Goal: Task Accomplishment & Management: Use online tool/utility

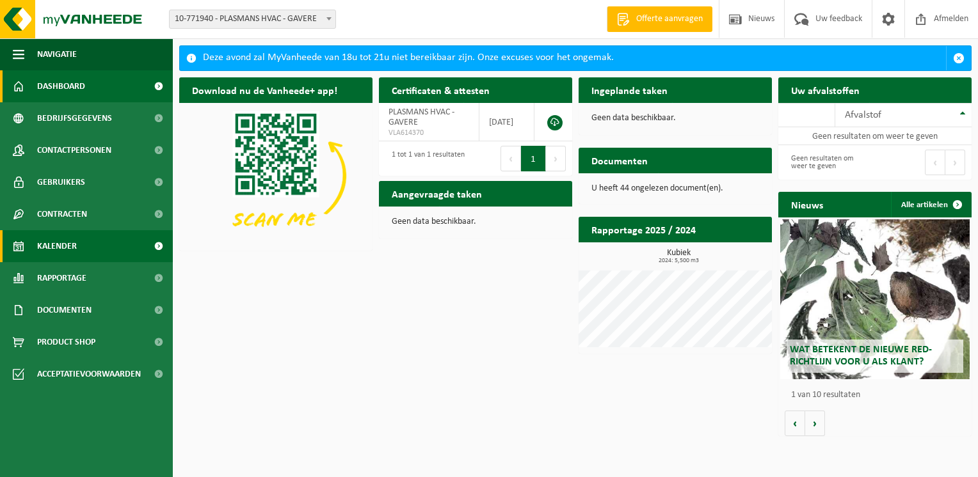
click at [92, 245] on link "Kalender" at bounding box center [86, 246] width 173 height 32
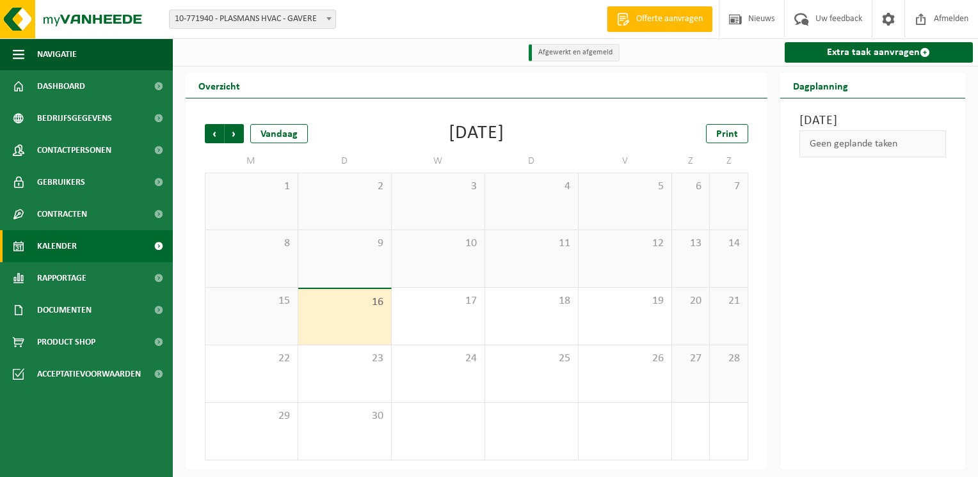
click at [326, 17] on b at bounding box center [328, 18] width 5 height 3
click at [264, 387] on div "22" at bounding box center [251, 374] width 92 height 57
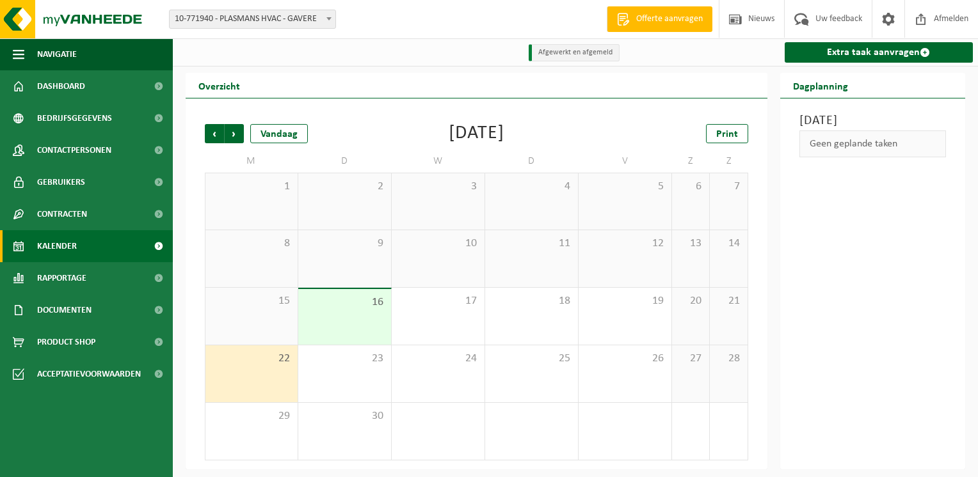
click at [449, 139] on div "September 2025" at bounding box center [477, 133] width 56 height 19
click at [295, 137] on div "Vandaag" at bounding box center [279, 133] width 58 height 19
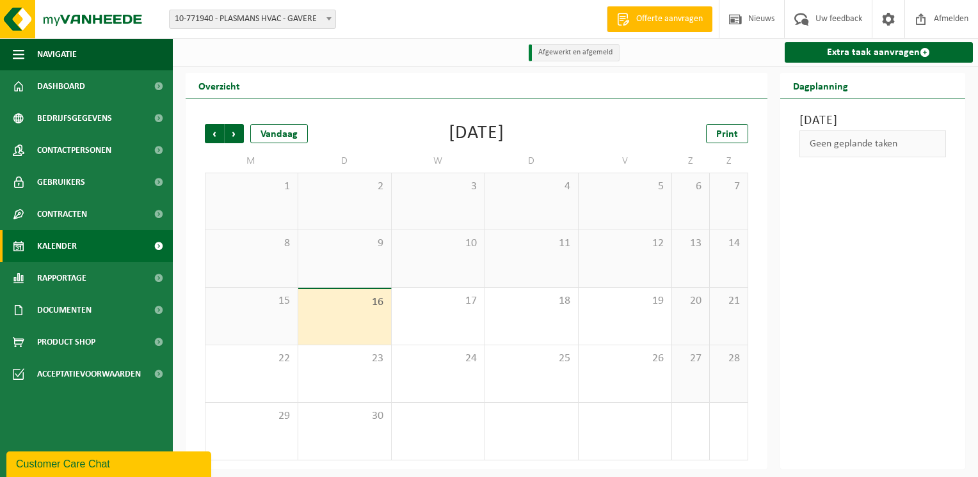
click at [70, 248] on span "Kalender" at bounding box center [57, 246] width 40 height 32
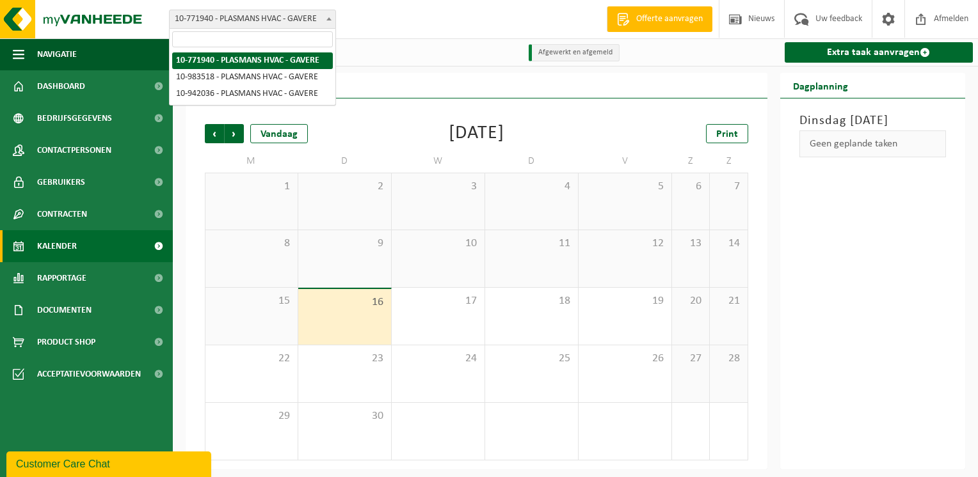
click at [330, 20] on b at bounding box center [328, 18] width 5 height 3
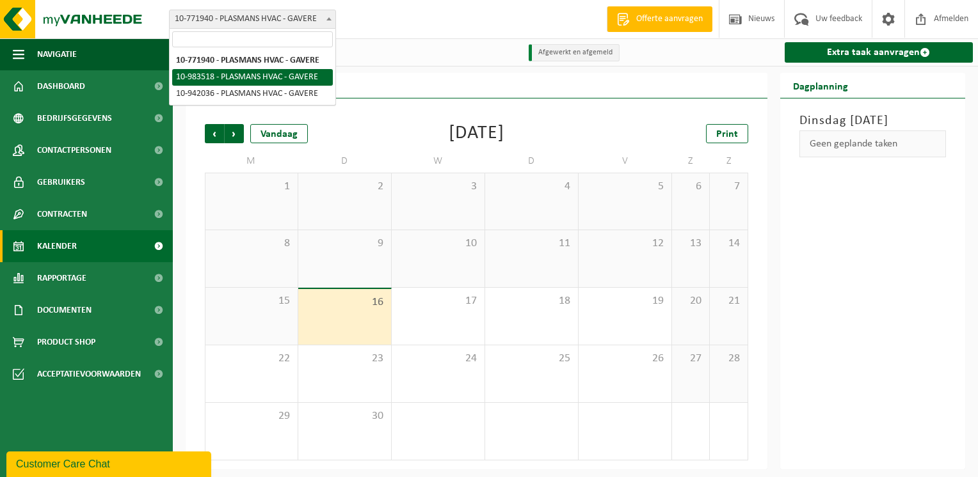
select select "163271"
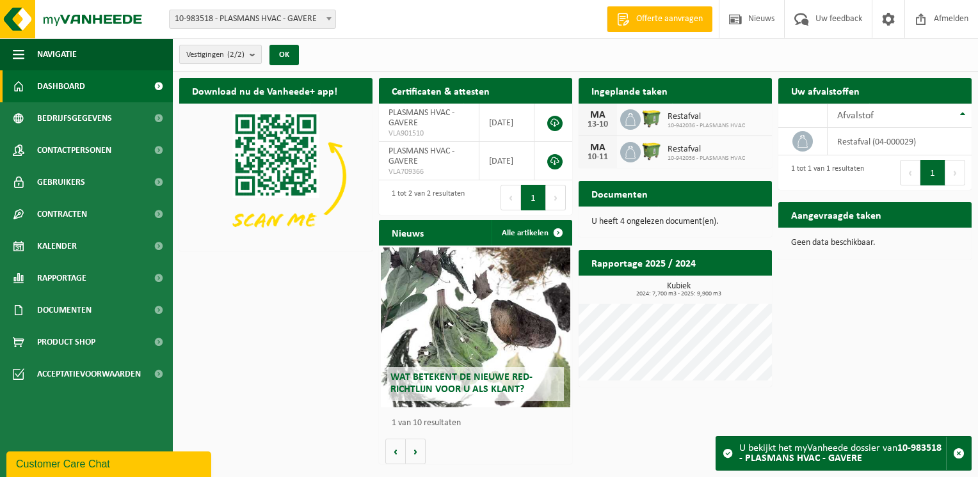
click at [244, 59] on count "(2/2)" at bounding box center [235, 55] width 17 height 8
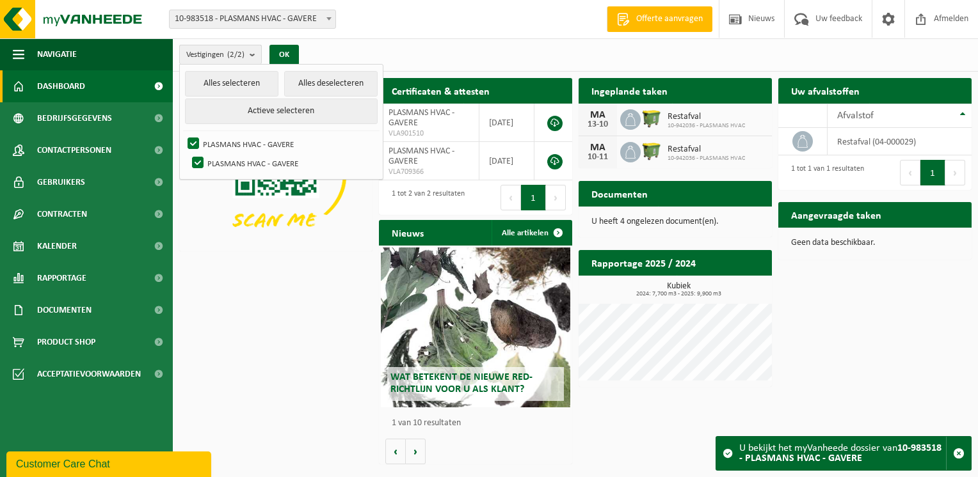
click at [258, 58] on b "submit" at bounding box center [256, 54] width 12 height 19
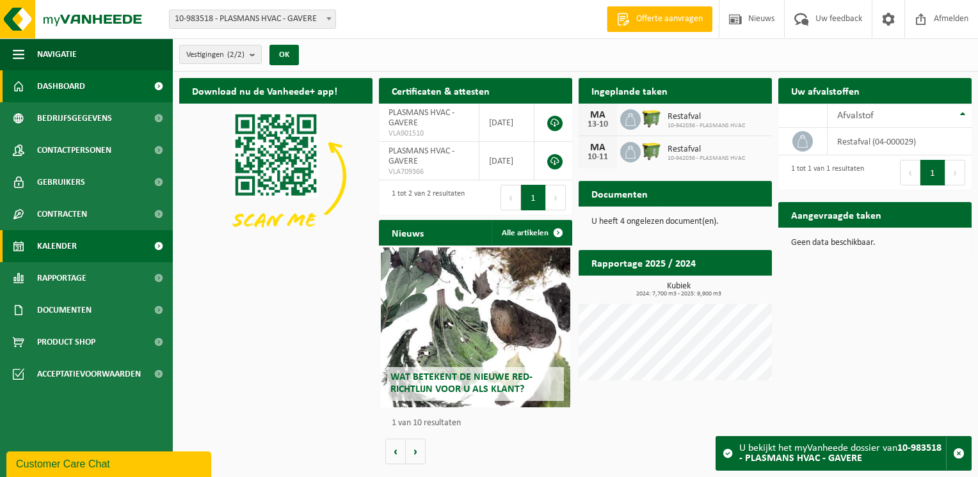
click at [55, 241] on span "Kalender" at bounding box center [57, 246] width 40 height 32
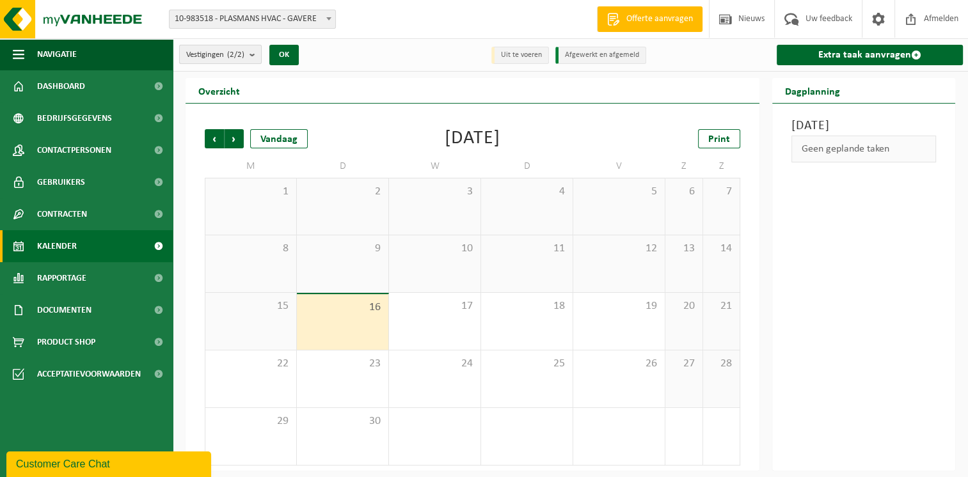
click at [257, 56] on b "submit" at bounding box center [256, 54] width 12 height 18
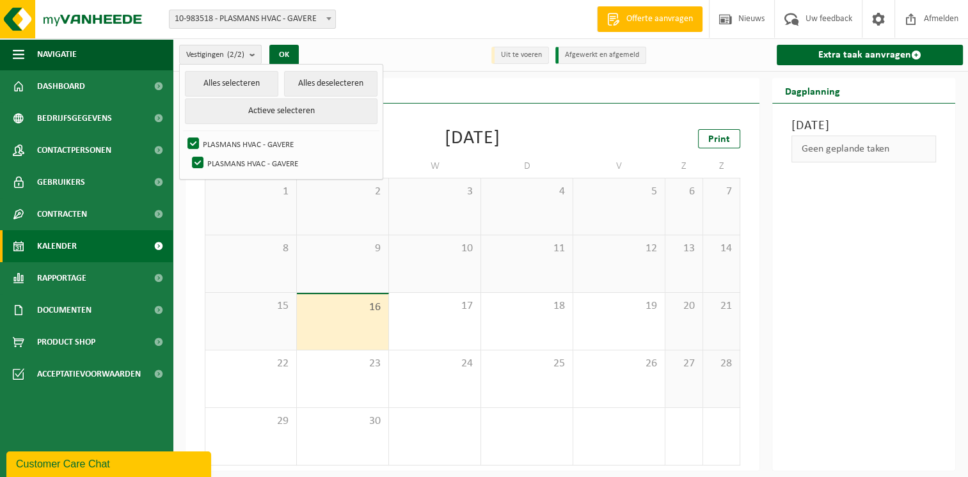
click at [440, 47] on div "Vestigingen (2/2) Alles selecteren Alles deselecteren Actieve selecteren PLASMA…" at bounding box center [571, 54] width 796 height 33
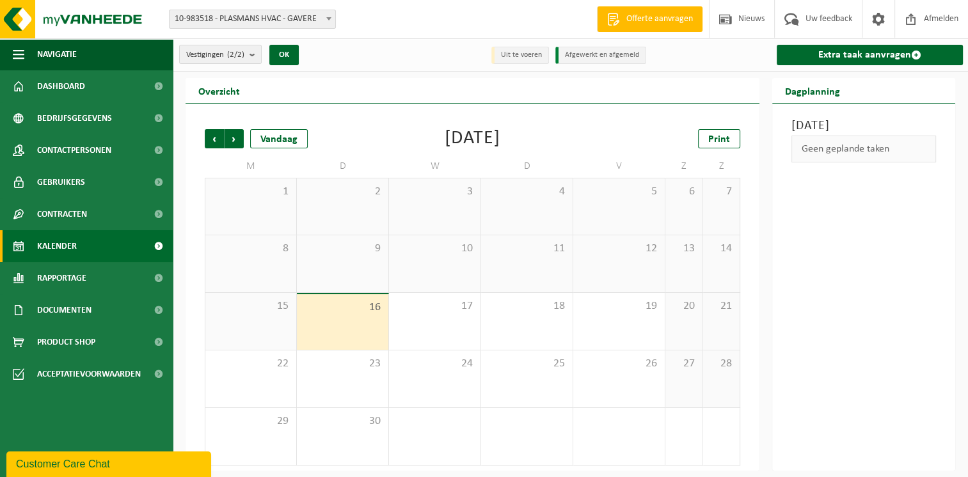
click at [327, 18] on b at bounding box center [328, 18] width 5 height 3
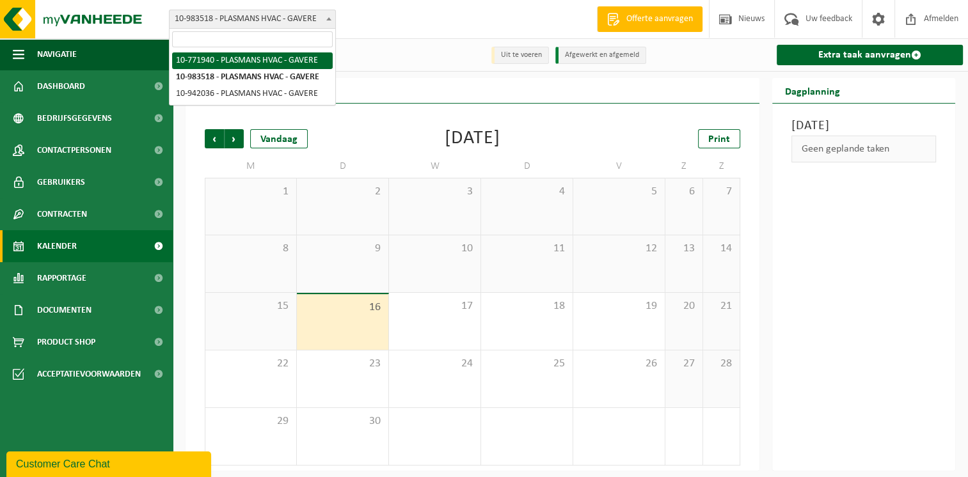
select select "18007"
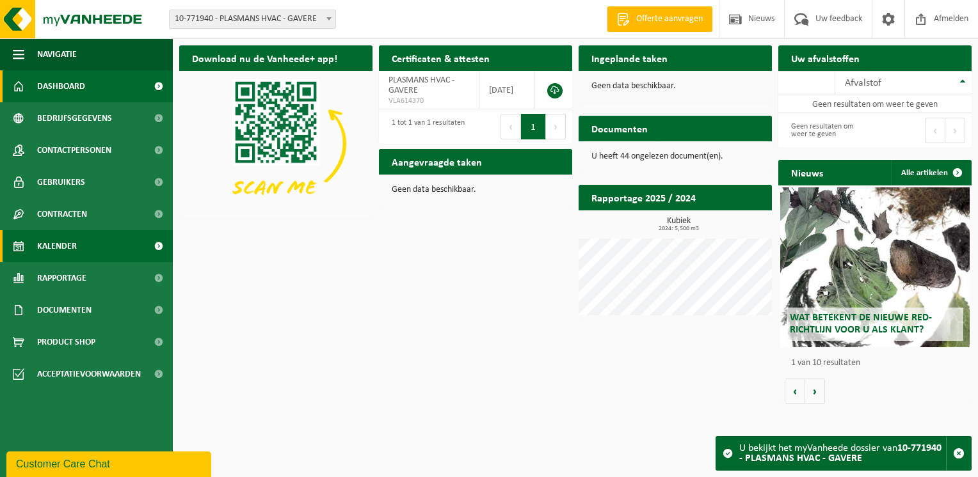
click at [63, 242] on span "Kalender" at bounding box center [57, 246] width 40 height 32
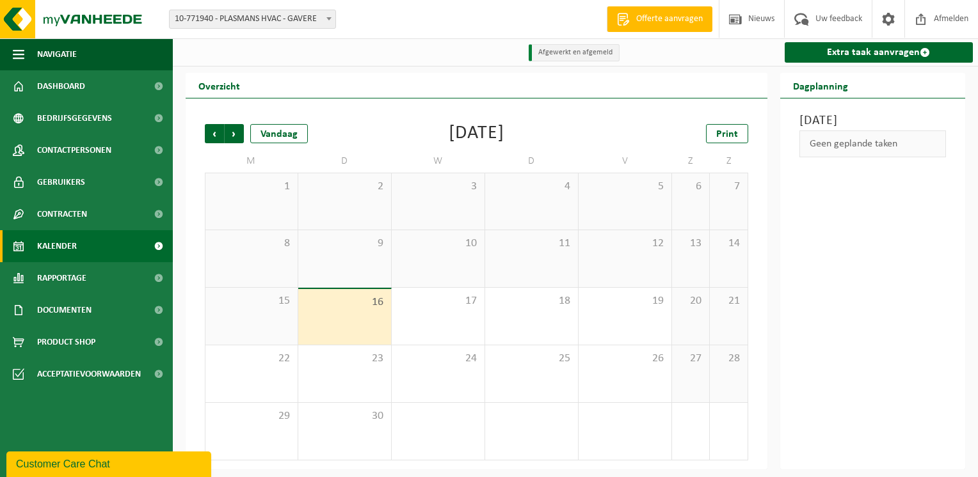
drag, startPoint x: 973, startPoint y: 193, endPoint x: 958, endPoint y: 324, distance: 132.7
click at [958, 324] on div "Overzicht Vorige Volgende Vandaag [DATE] Print M D W D V Z Z 1 2 3 4 5 6 7 8 9 …" at bounding box center [575, 271] width 805 height 397
click at [237, 133] on span "Volgende" at bounding box center [234, 133] width 19 height 19
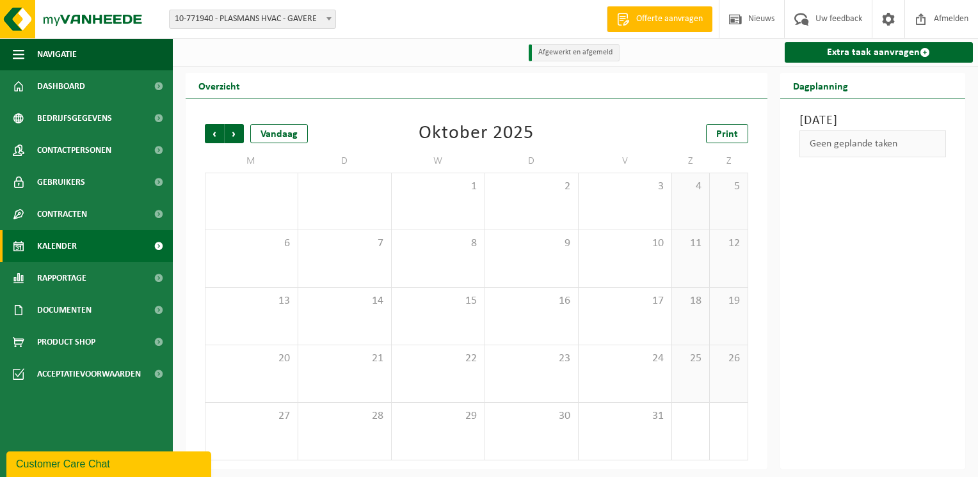
click at [237, 133] on span "Volgende" at bounding box center [234, 133] width 19 height 19
click at [215, 134] on span "Vorige" at bounding box center [214, 133] width 19 height 19
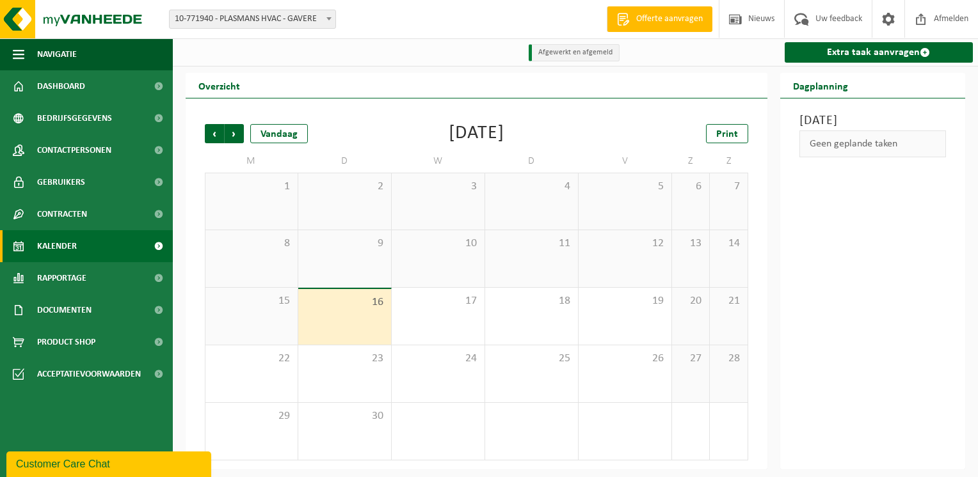
click at [264, 18] on span "10-771940 - PLASMANS HVAC - GAVERE" at bounding box center [253, 19] width 166 height 18
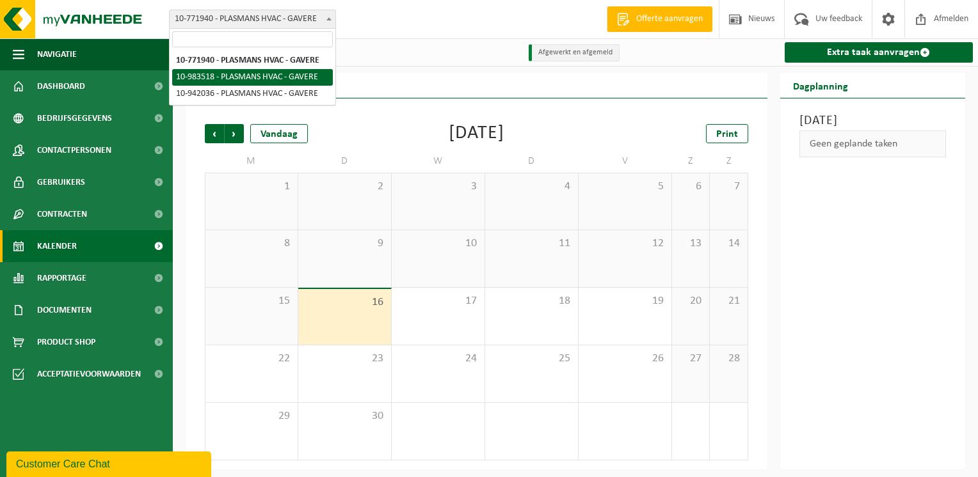
select select "163271"
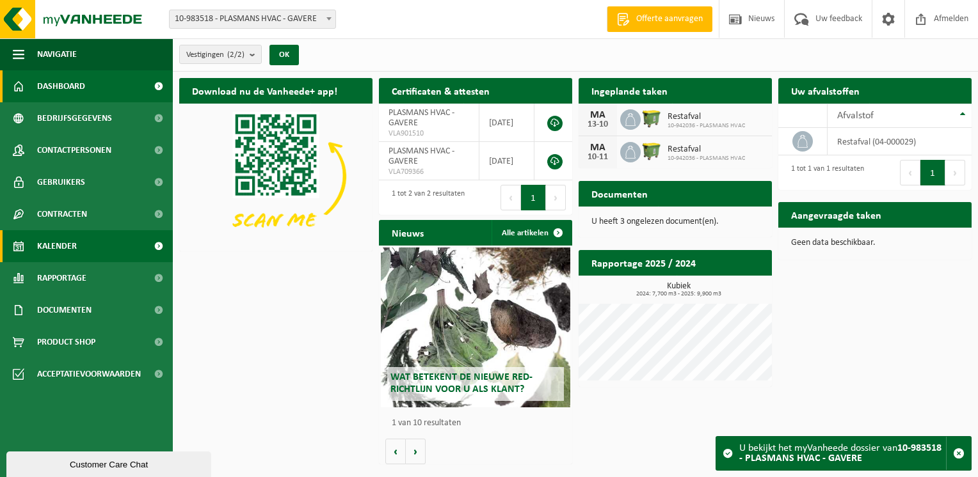
click at [100, 246] on link "Kalender" at bounding box center [86, 246] width 173 height 32
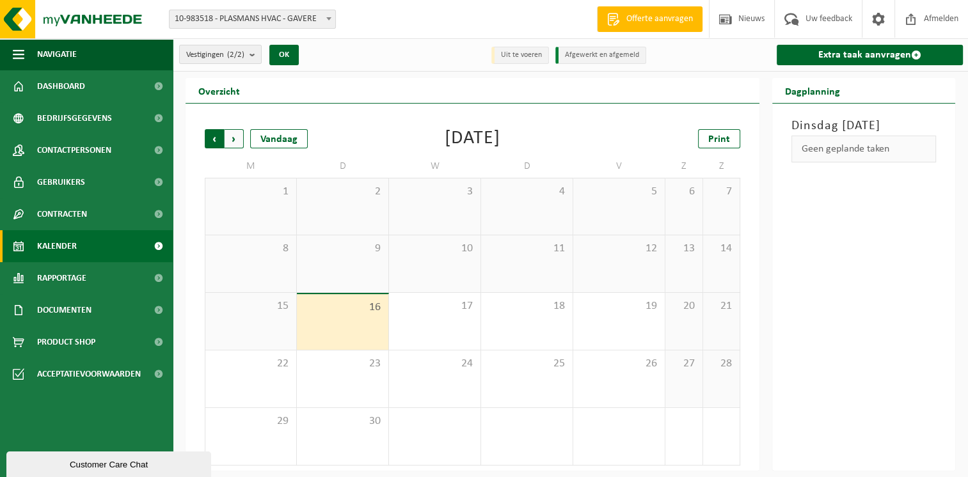
click at [230, 137] on span "Volgende" at bounding box center [234, 138] width 19 height 19
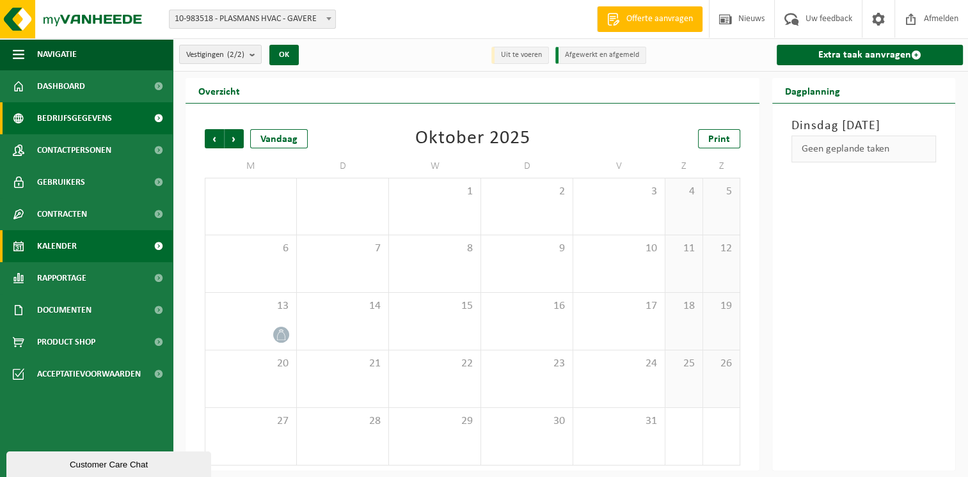
click at [95, 112] on span "Bedrijfsgegevens" at bounding box center [74, 118] width 75 height 32
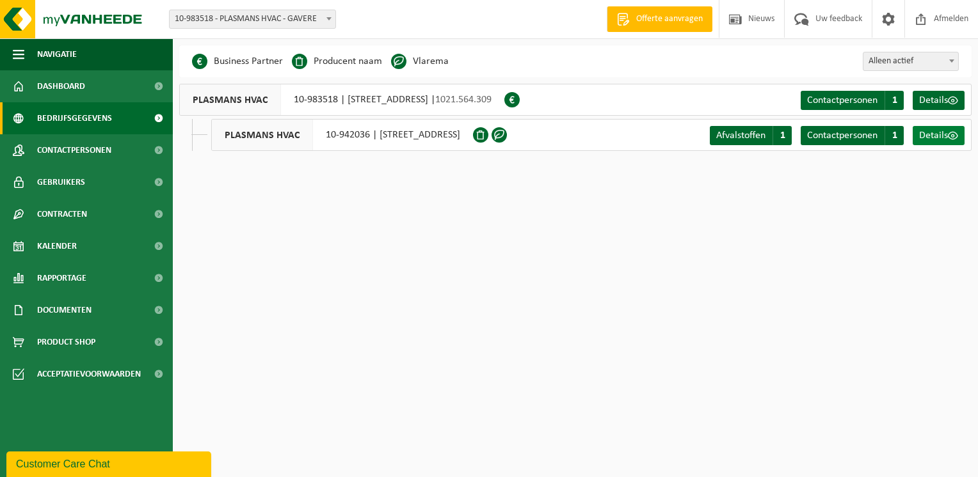
click at [935, 139] on span "Details" at bounding box center [933, 136] width 29 height 10
click at [945, 99] on span "Details" at bounding box center [933, 100] width 29 height 10
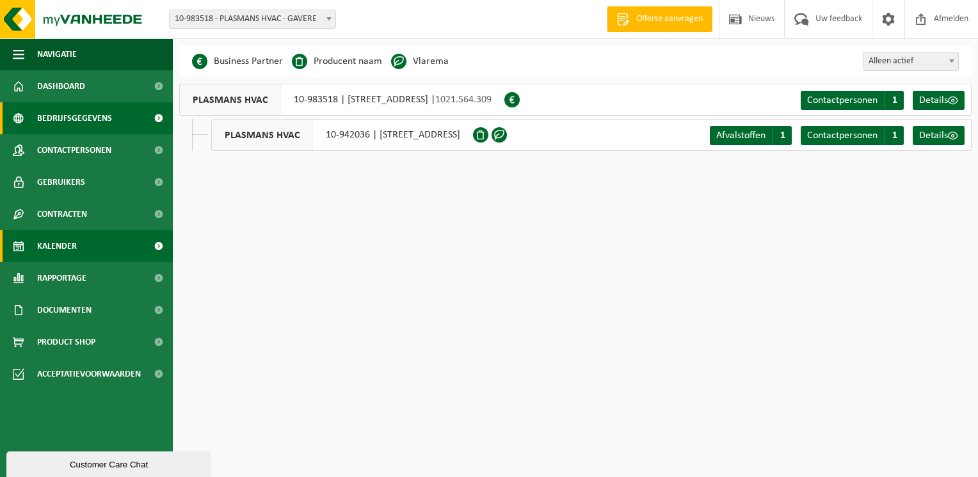
click at [73, 251] on span "Kalender" at bounding box center [57, 246] width 40 height 32
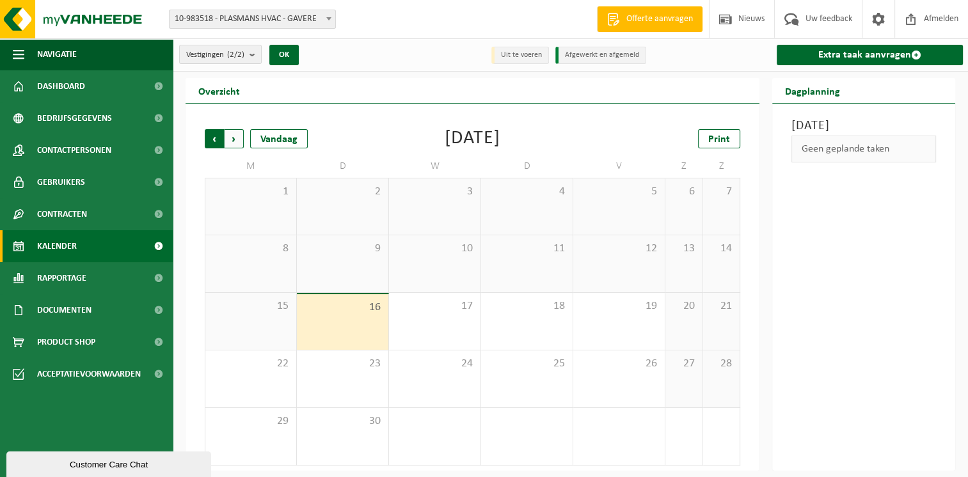
click at [233, 129] on span "Volgende" at bounding box center [234, 138] width 19 height 19
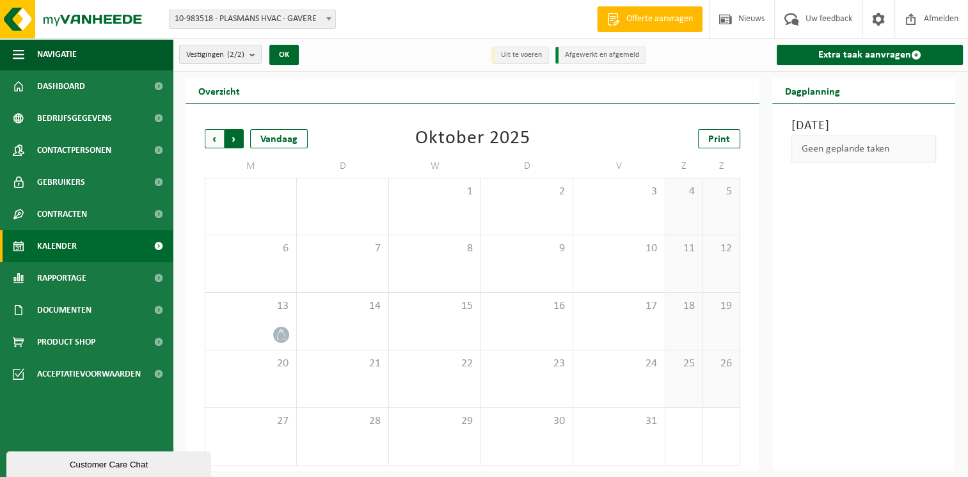
click at [216, 140] on span "Vorige" at bounding box center [214, 138] width 19 height 19
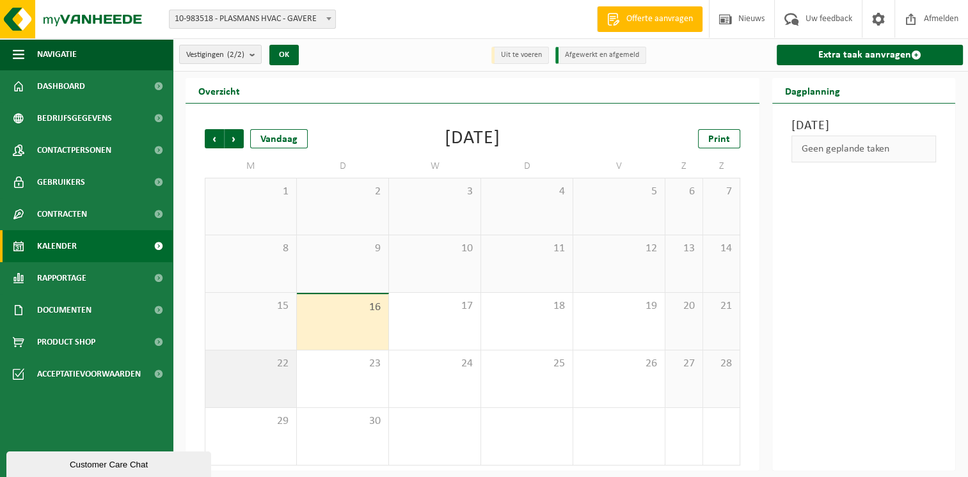
click at [266, 373] on div "22" at bounding box center [250, 379] width 91 height 57
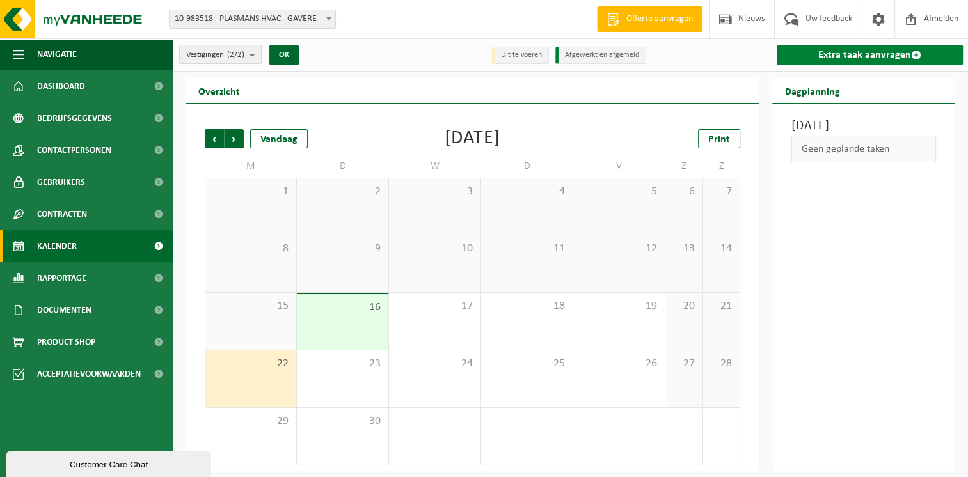
click at [883, 54] on link "Extra taak aanvragen" at bounding box center [870, 55] width 186 height 20
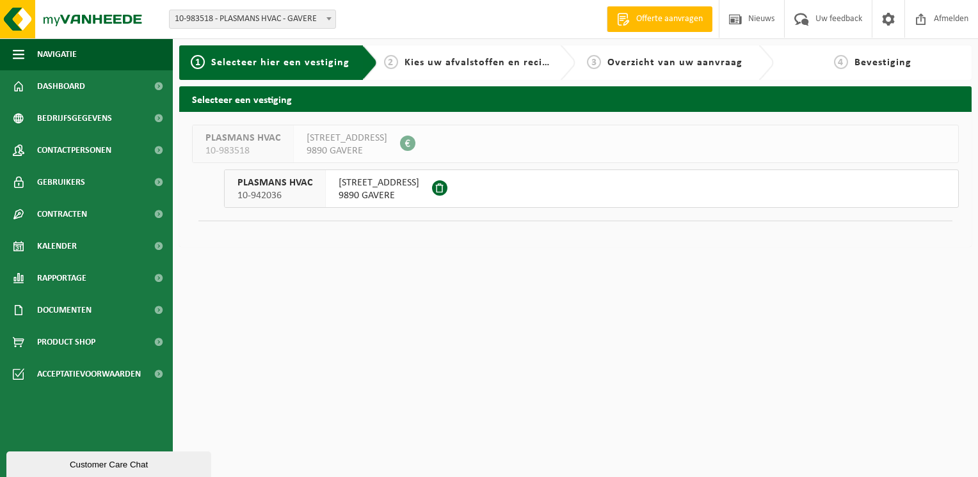
click at [364, 187] on span "[STREET_ADDRESS]" at bounding box center [379, 183] width 81 height 13
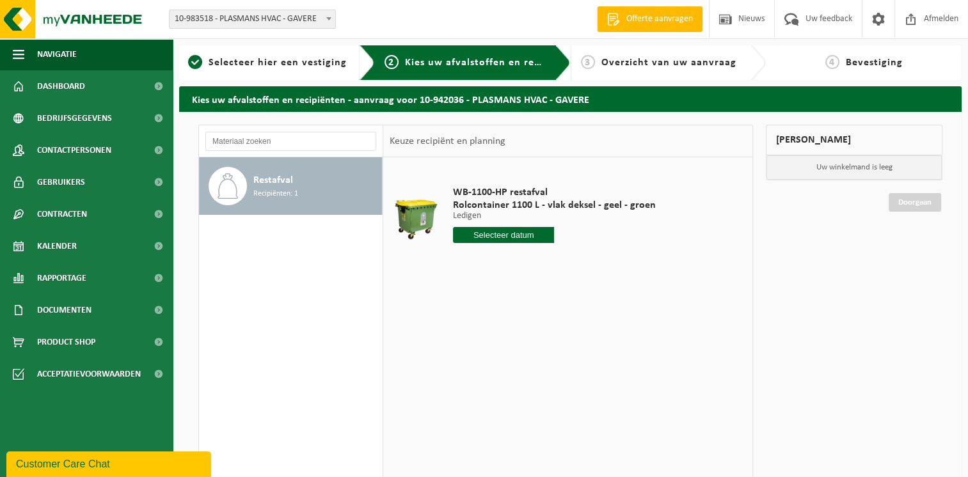
click at [522, 236] on input "text" at bounding box center [504, 235] width 102 height 16
click at [461, 367] on div "22" at bounding box center [465, 369] width 22 height 20
type input "Van 2025-09-22"
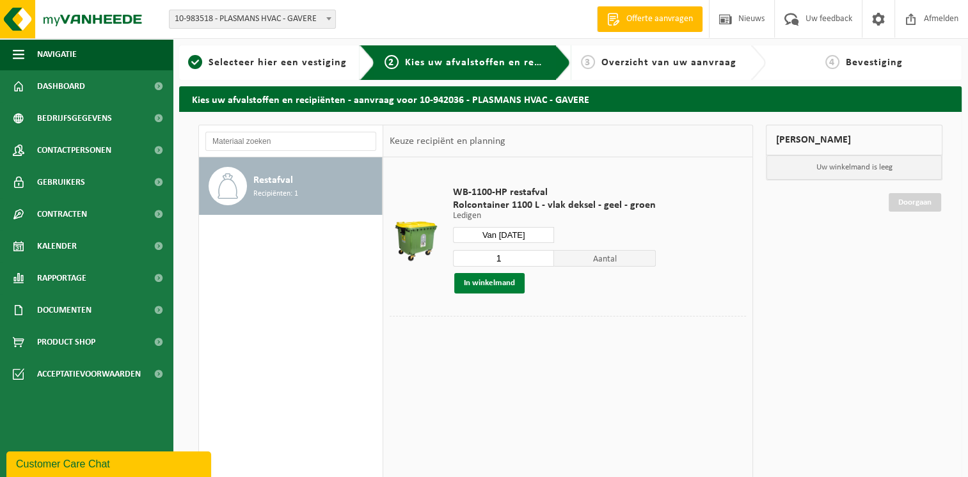
click at [499, 282] on button "In winkelmand" at bounding box center [489, 283] width 70 height 20
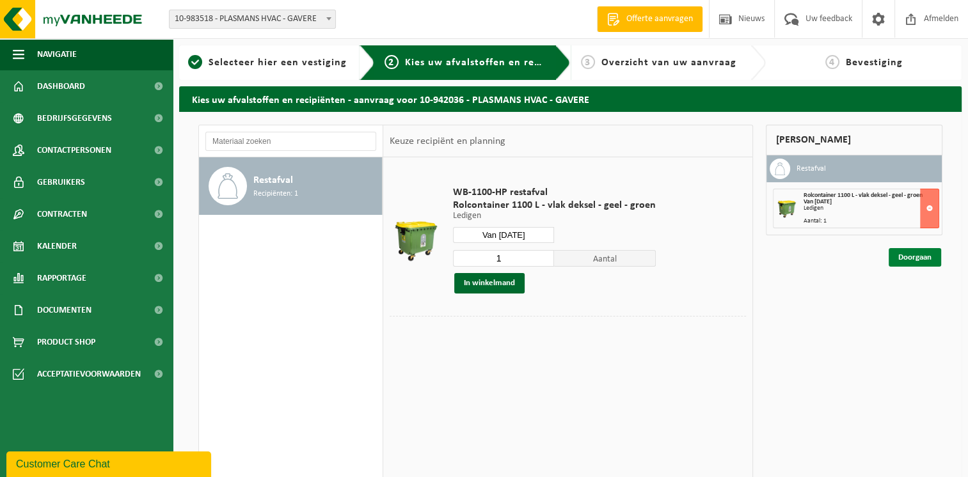
click at [922, 256] on link "Doorgaan" at bounding box center [915, 257] width 52 height 19
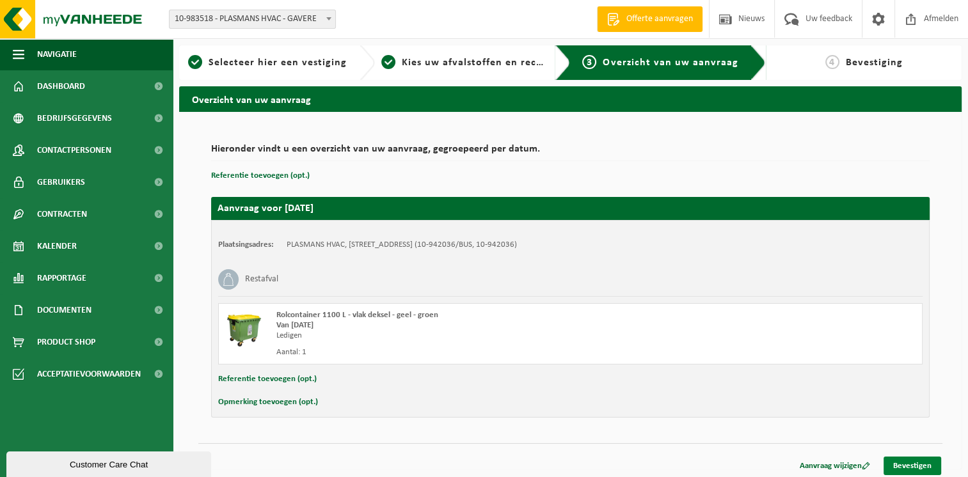
click at [904, 463] on link "Bevestigen" at bounding box center [913, 466] width 58 height 19
